Goal: Find specific page/section: Find specific page/section

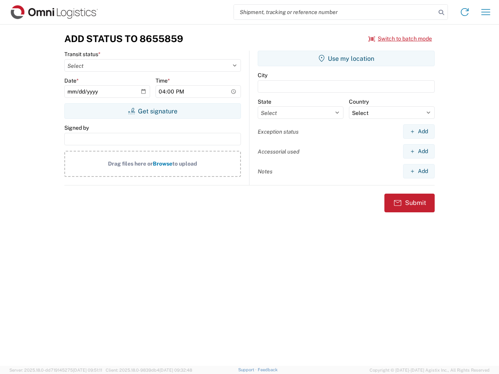
click at [335, 12] on input "search" at bounding box center [335, 12] width 202 height 15
click at [441, 12] on icon at bounding box center [441, 12] width 11 height 11
click at [465, 12] on icon at bounding box center [464, 12] width 12 height 12
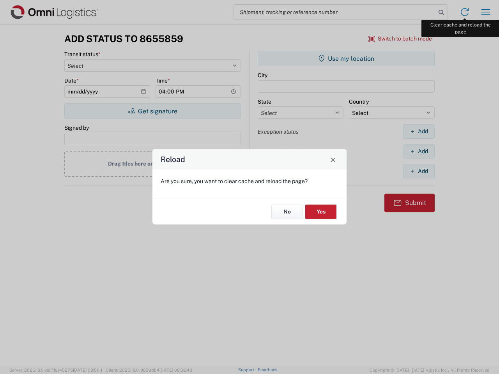
click at [486, 12] on div "Reload Are you sure, you want to clear cache and reload the page? No Yes" at bounding box center [249, 187] width 499 height 374
click at [400, 39] on div "Reload Are you sure, you want to clear cache and reload the page? No Yes" at bounding box center [249, 187] width 499 height 374
click at [152, 111] on div "Reload Are you sure, you want to clear cache and reload the page? No Yes" at bounding box center [249, 187] width 499 height 374
click at [346, 58] on div "Reload Are you sure, you want to clear cache and reload the page? No Yes" at bounding box center [249, 187] width 499 height 374
click at [419, 131] on div "Reload Are you sure, you want to clear cache and reload the page? No Yes" at bounding box center [249, 187] width 499 height 374
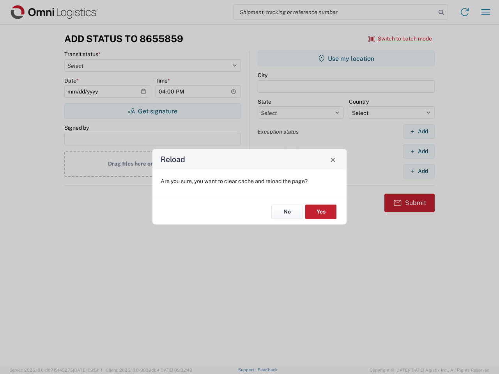
click at [419, 151] on div "Reload Are you sure, you want to clear cache and reload the page? No Yes" at bounding box center [249, 187] width 499 height 374
click at [419, 171] on div "Reload Are you sure, you want to clear cache and reload the page? No Yes" at bounding box center [249, 187] width 499 height 374
